Goal: Task Accomplishment & Management: Complete application form

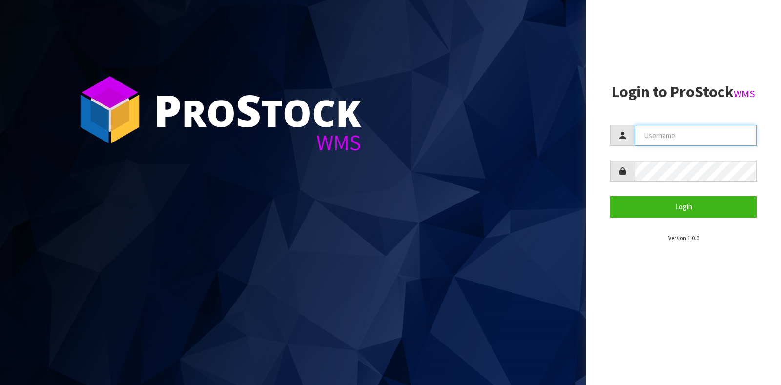
click at [654, 134] on input "text" at bounding box center [695, 135] width 122 height 21
type input "GATOR"
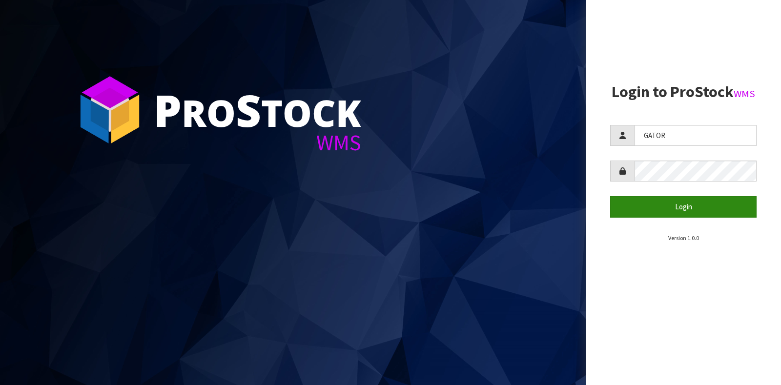
click at [628, 201] on button "Login" at bounding box center [683, 206] width 146 height 21
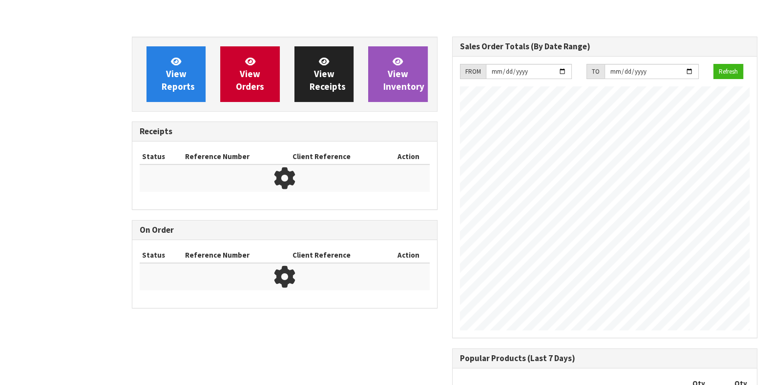
scroll to position [545, 320]
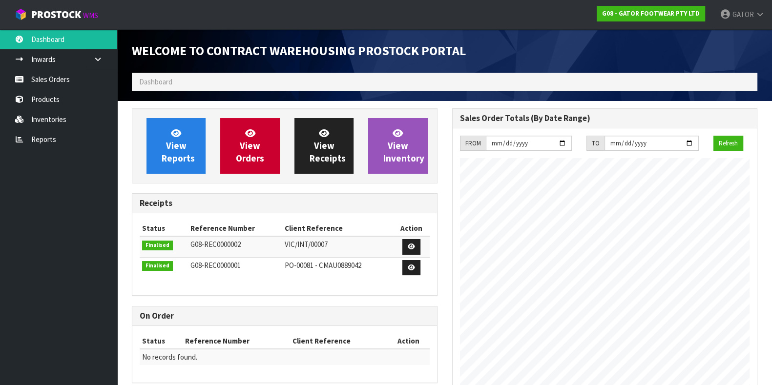
click at [51, 76] on link "Sales Orders" at bounding box center [58, 79] width 117 height 20
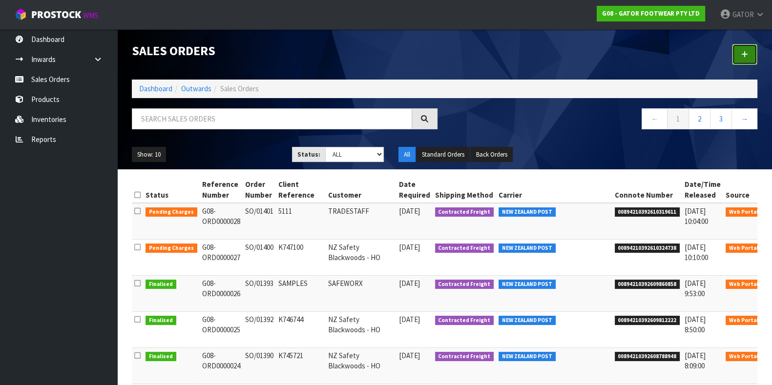
click at [744, 54] on icon at bounding box center [744, 54] width 7 height 7
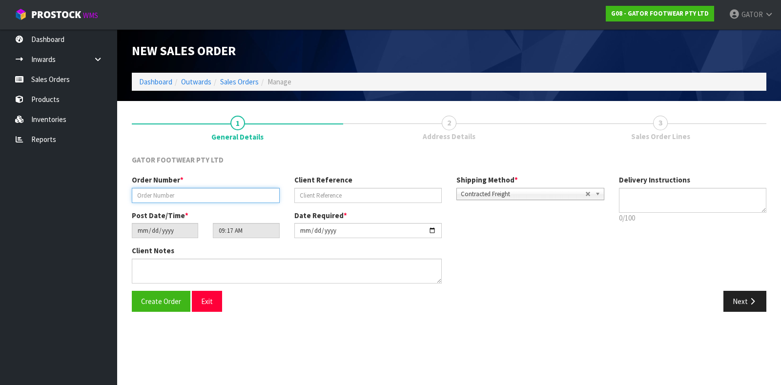
click at [214, 191] on input "text" at bounding box center [206, 195] width 148 height 15
paste input "SO/01406"
type input "SO/01406"
click at [333, 199] on input "text" at bounding box center [368, 195] width 148 height 15
paste input "K747593"
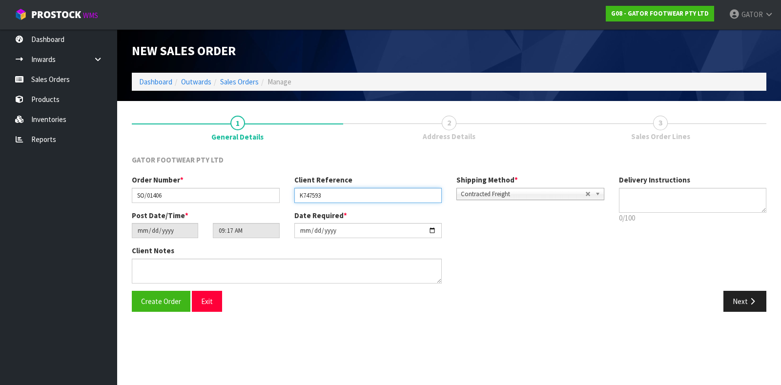
type input "K747593"
click at [316, 231] on input "[DATE]" at bounding box center [368, 230] width 148 height 15
click at [429, 233] on input "[DATE]" at bounding box center [368, 230] width 148 height 15
type input "[DATE]"
click at [153, 309] on button "Create Order" at bounding box center [161, 301] width 59 height 21
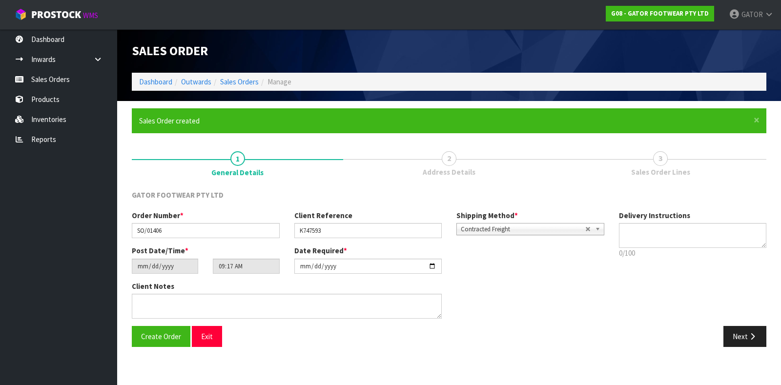
type input "14:17:00.000"
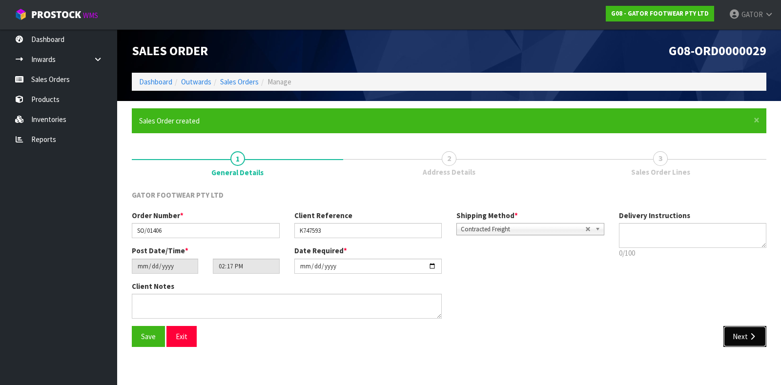
click at [742, 334] on button "Next" at bounding box center [744, 336] width 43 height 21
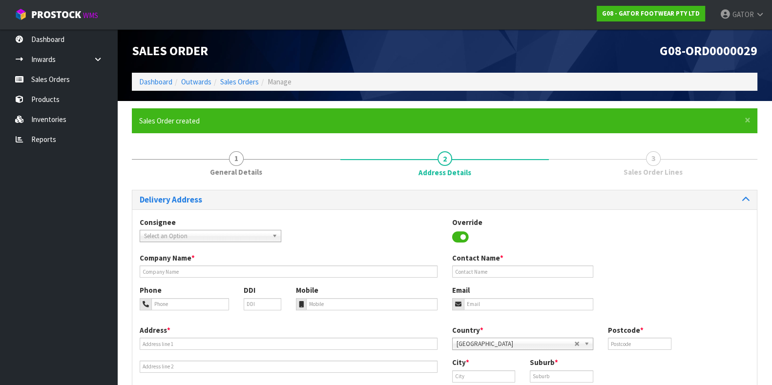
click at [255, 239] on span "Select an Option" at bounding box center [206, 236] width 124 height 12
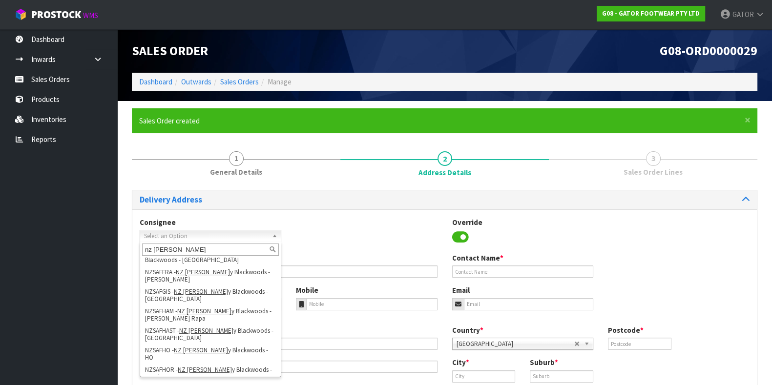
scroll to position [146, 0]
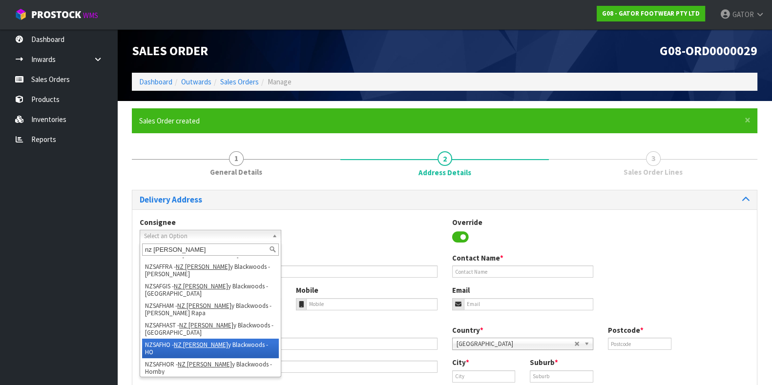
type input "nz [PERSON_NAME]"
click at [244, 339] on li "NZSAFHO - NZ [PERSON_NAME] y Blackwoods - HO" at bounding box center [210, 349] width 137 height 20
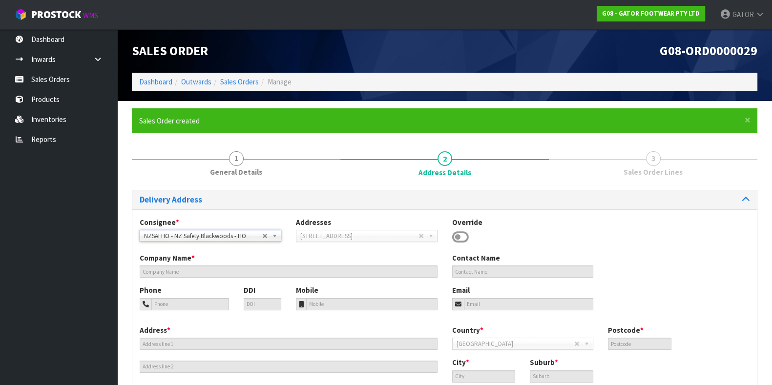
type input "NZ Safety Blackwoods - HO"
type input "[PHONE_NUMBER]"
type input "[EMAIL_ADDRESS][DOMAIN_NAME]"
type input "[STREET_ADDRESS]"
type input "2104"
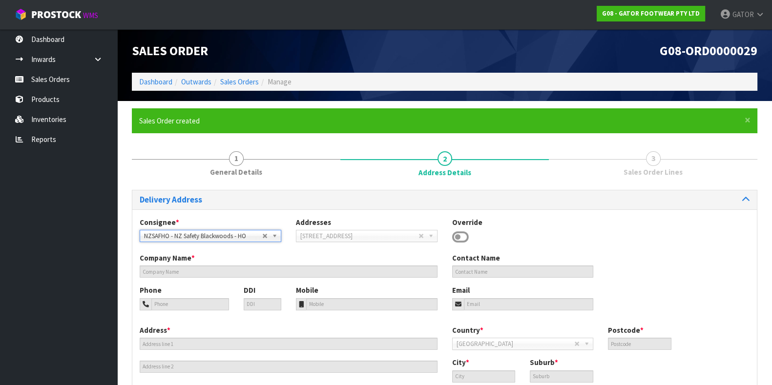
type input "[GEOGRAPHIC_DATA]"
type input "WIRI"
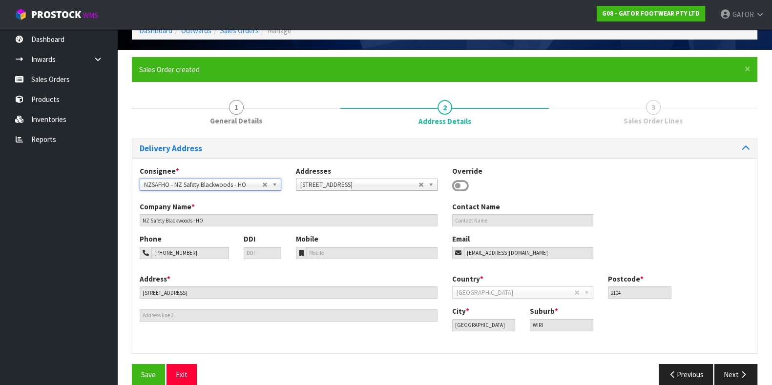
scroll to position [65, 0]
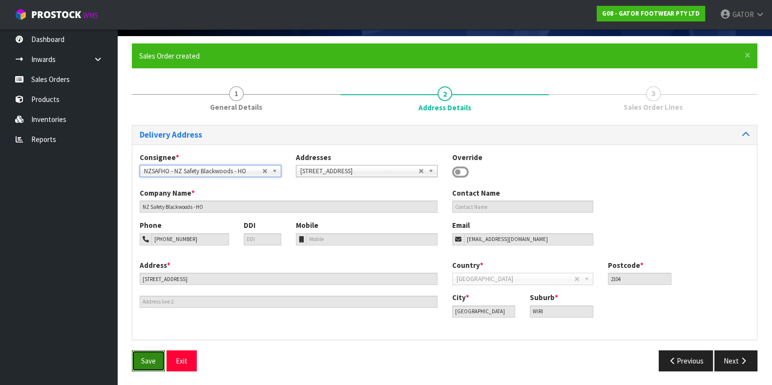
click at [144, 361] on span "Save" at bounding box center [148, 360] width 15 height 9
click at [744, 361] on icon "button" at bounding box center [742, 360] width 9 height 7
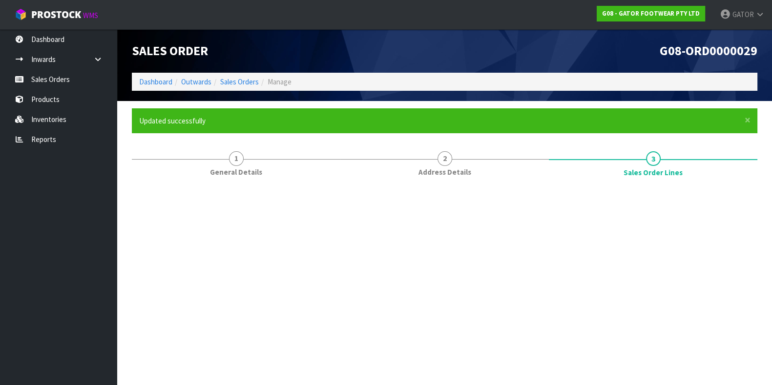
scroll to position [0, 0]
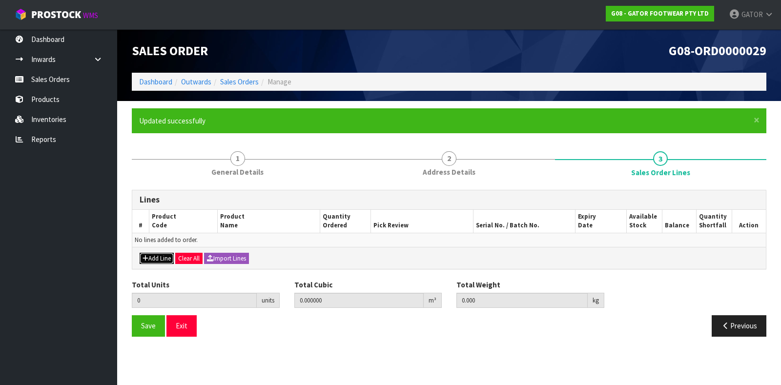
click at [150, 259] on button "Add Line" at bounding box center [157, 259] width 34 height 12
type input "0"
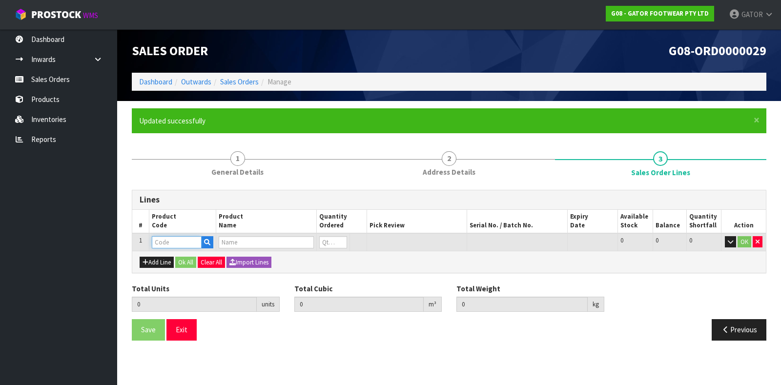
click at [152, 242] on input "text" at bounding box center [177, 242] width 50 height 12
type input "GP2404/11"
type input "0.000000"
type input "0.000"
type input "GATOR POLAR SAFETY BOOT SIZE: 11 ([GEOGRAPHIC_DATA]/AU)/46"
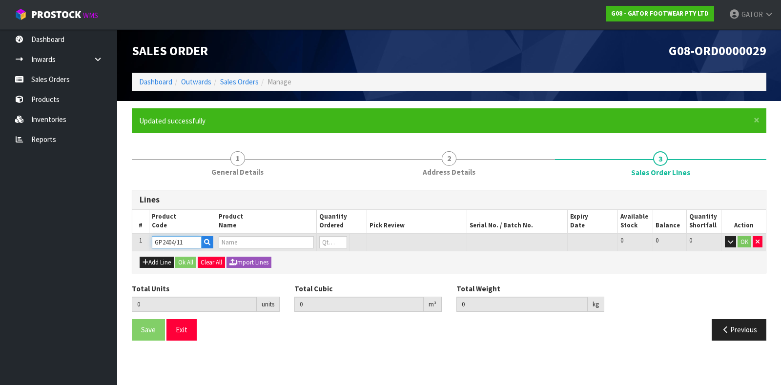
type input "0"
type input "GP2404/11"
type input "1"
type input "0.018759"
type input "2.4"
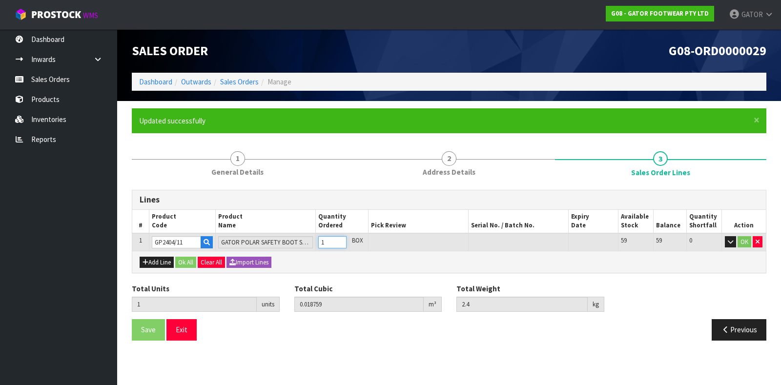
type input "1"
click at [343, 240] on input "1" at bounding box center [332, 242] width 28 height 12
type input "2"
type input "0.037518"
type input "4.8"
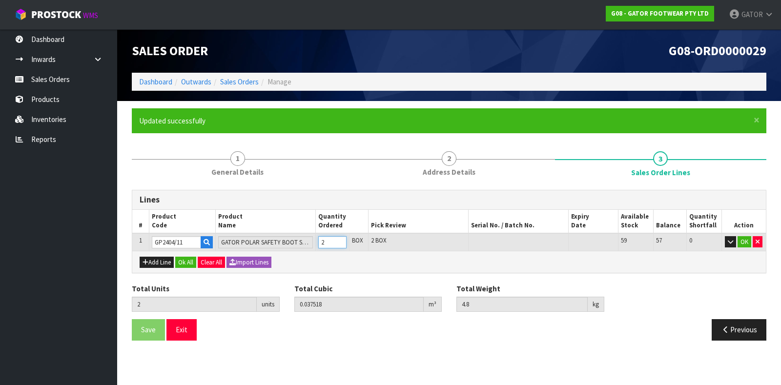
type input "2"
click at [343, 240] on input "2" at bounding box center [332, 242] width 28 height 12
click at [743, 243] on button "OK" at bounding box center [744, 242] width 14 height 12
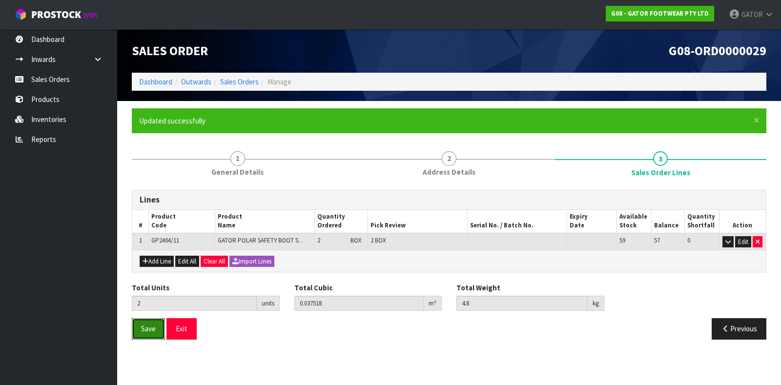
click at [145, 324] on span "Save" at bounding box center [148, 328] width 15 height 9
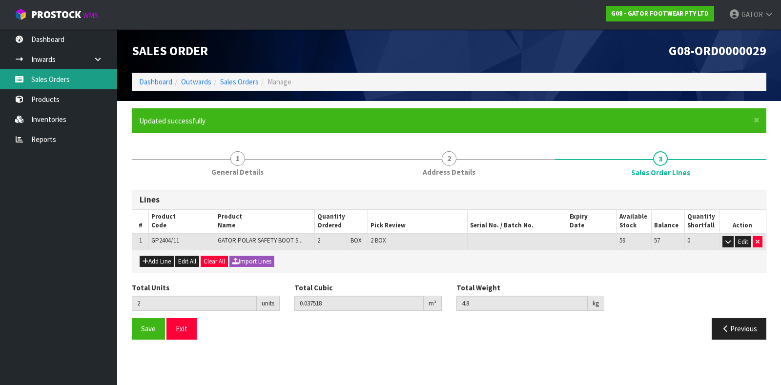
click at [62, 76] on link "Sales Orders" at bounding box center [58, 79] width 117 height 20
